Goal: Task Accomplishment & Management: Manage account settings

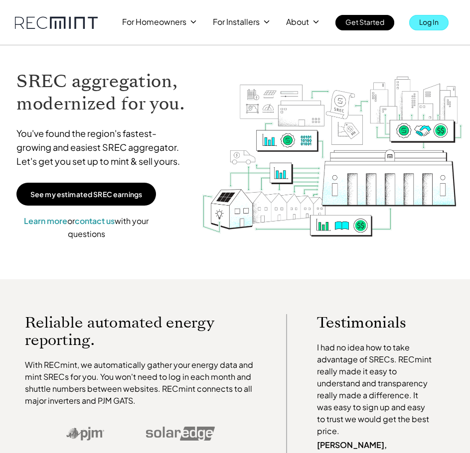
click at [423, 27] on p "Log In" at bounding box center [428, 22] width 19 height 14
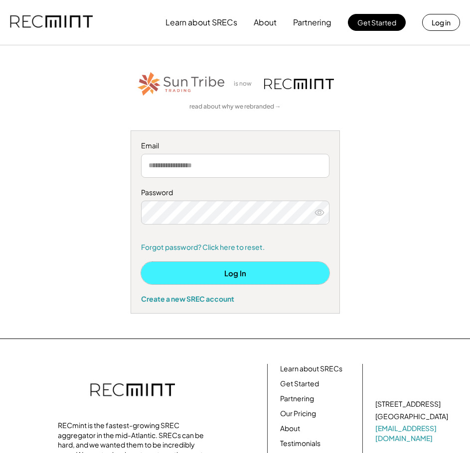
click at [238, 280] on button "Log In" at bounding box center [235, 273] width 188 height 22
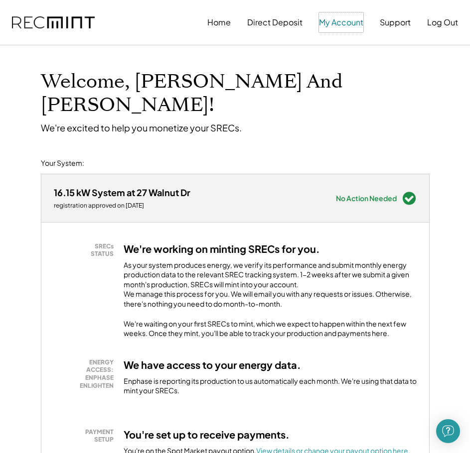
click at [345, 21] on button "My Account" at bounding box center [341, 22] width 44 height 20
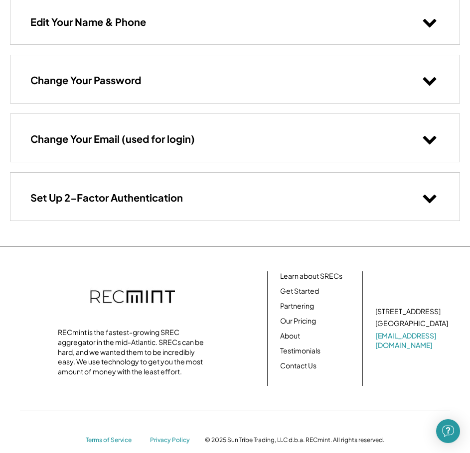
scroll to position [124, 0]
